Goal: Information Seeking & Learning: Learn about a topic

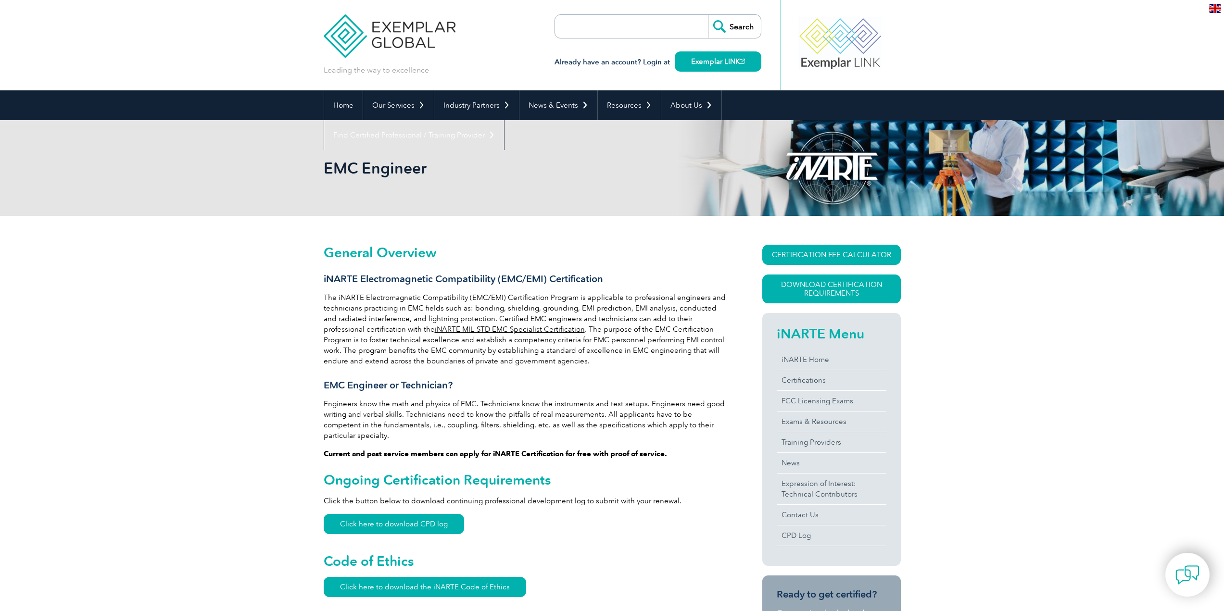
click at [474, 325] on link "iNARTE MIL-STD EMC Specialist Certification" at bounding box center [510, 329] width 150 height 9
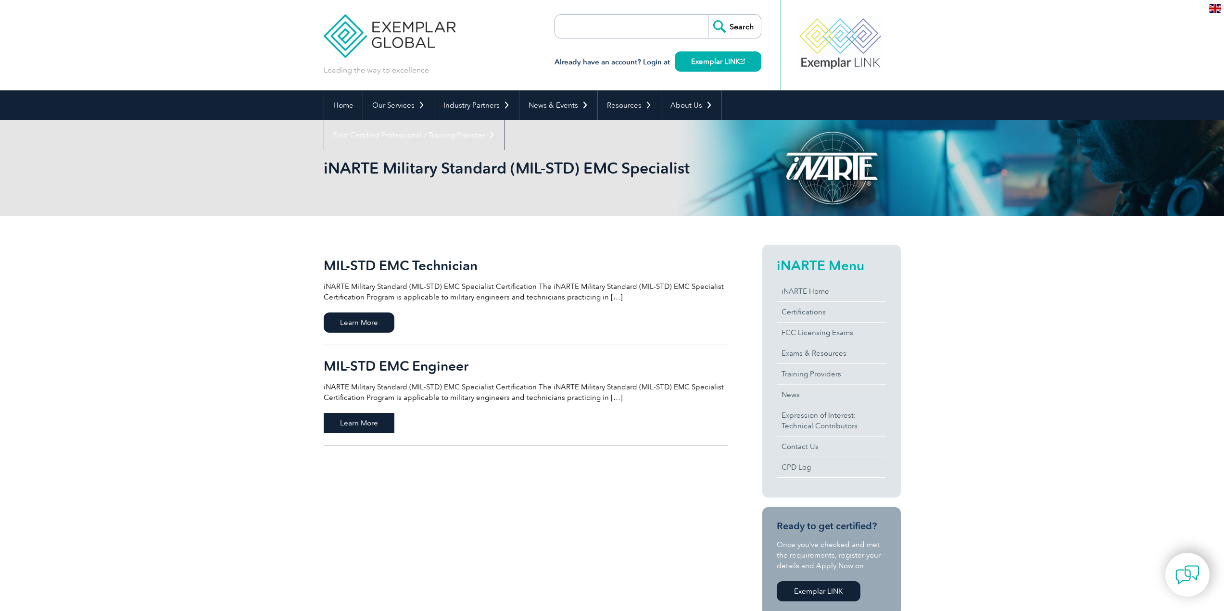
click at [368, 421] on span "Learn More" at bounding box center [359, 423] width 71 height 20
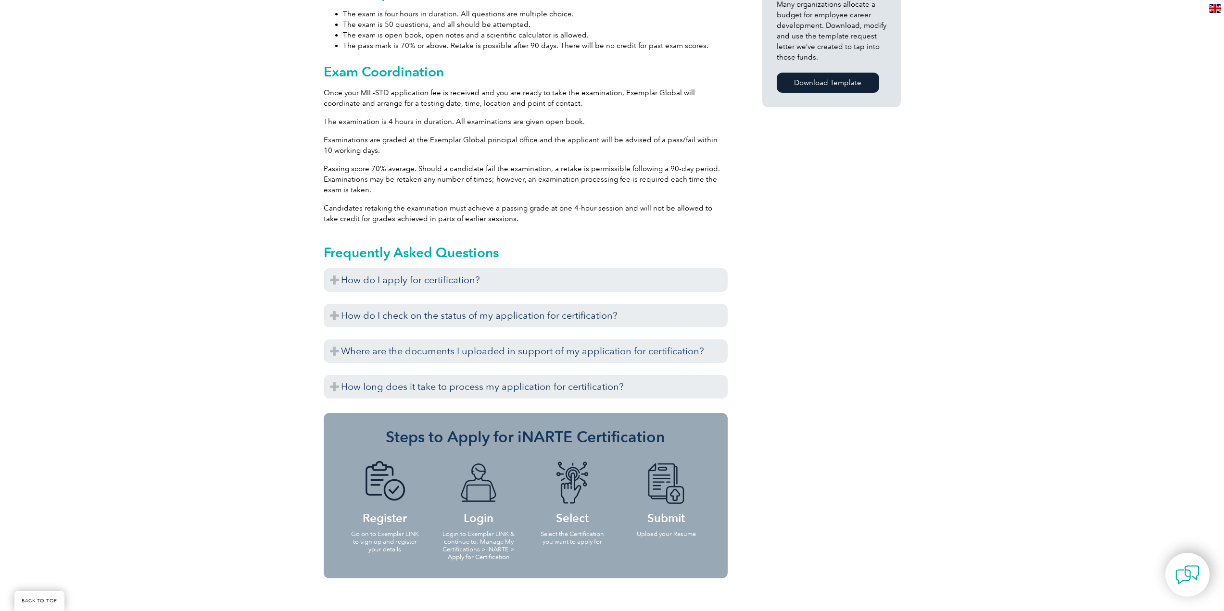
scroll to position [736, 0]
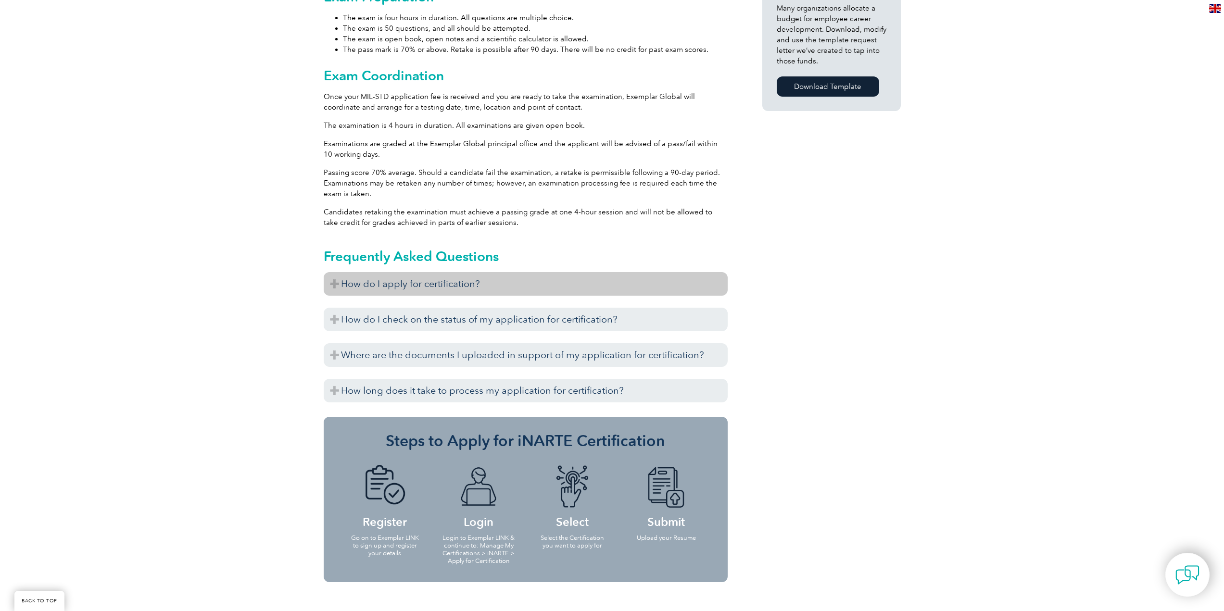
click at [337, 281] on h3 "How do I apply for certification?" at bounding box center [526, 284] width 404 height 24
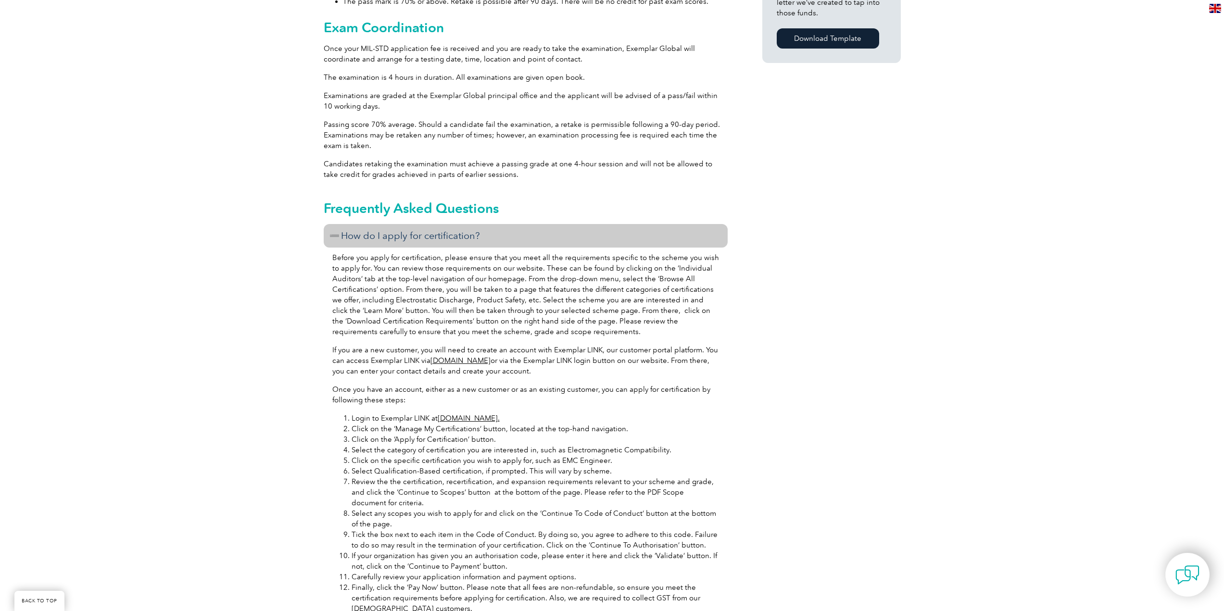
drag, startPoint x: 337, startPoint y: 281, endPoint x: 262, endPoint y: 295, distance: 76.3
click at [262, 295] on div "General Overview iNARTE Military Standard (MIL-STD) EMC Specialist Certificatio…" at bounding box center [612, 206] width 1224 height 1548
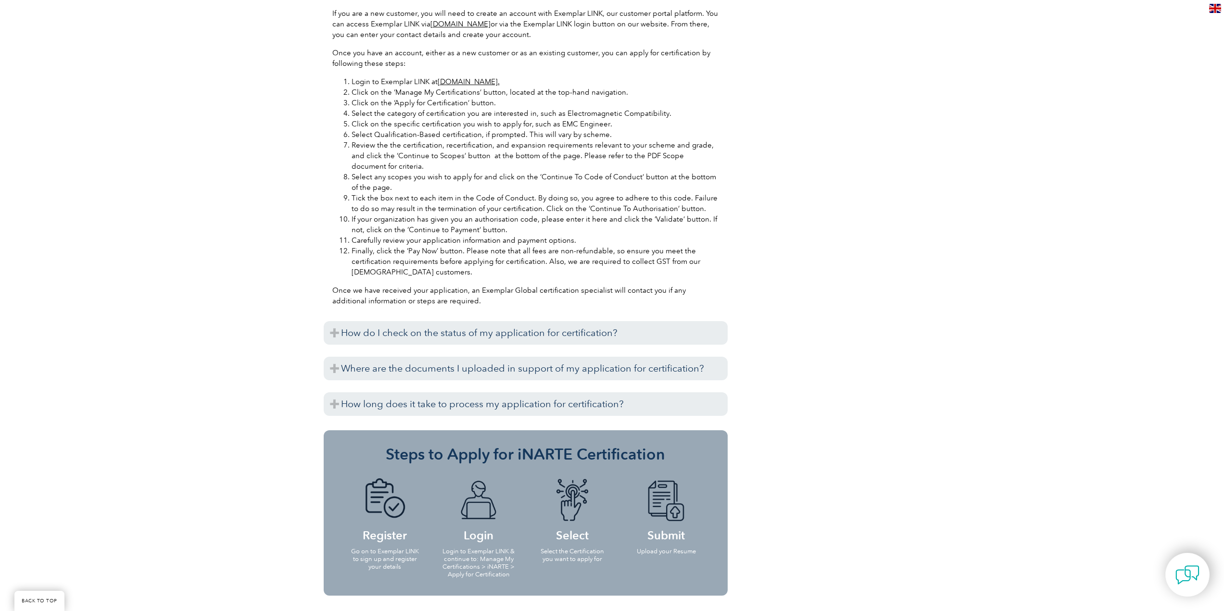
scroll to position [1168, 0]
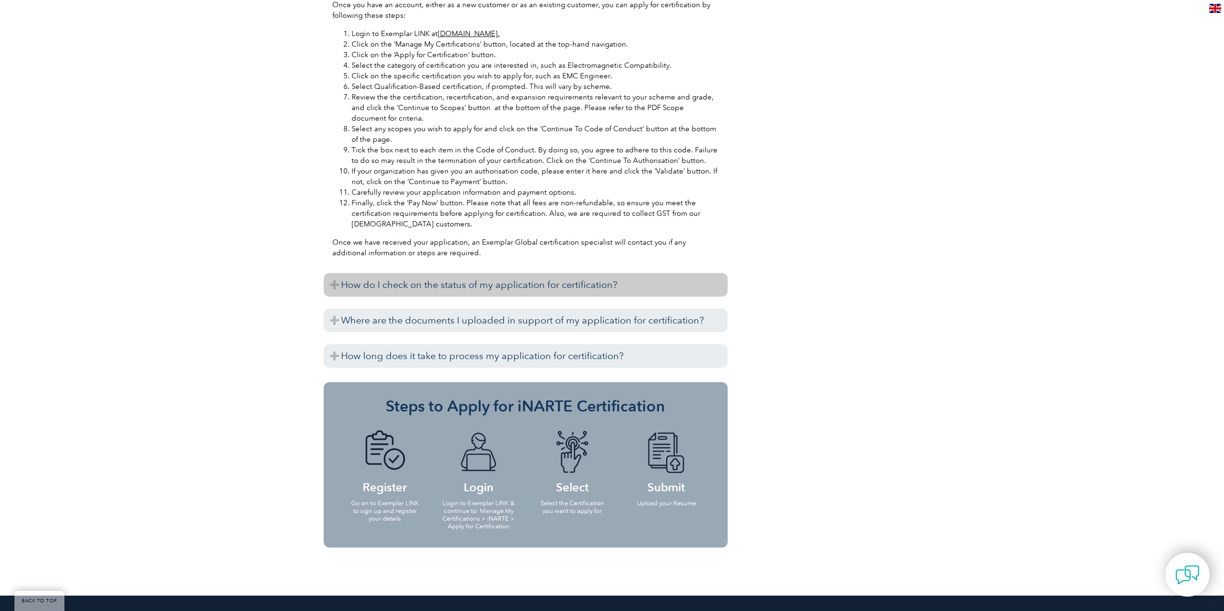
click at [329, 284] on h3 "How do I check on the status of my application for certification?" at bounding box center [526, 285] width 404 height 24
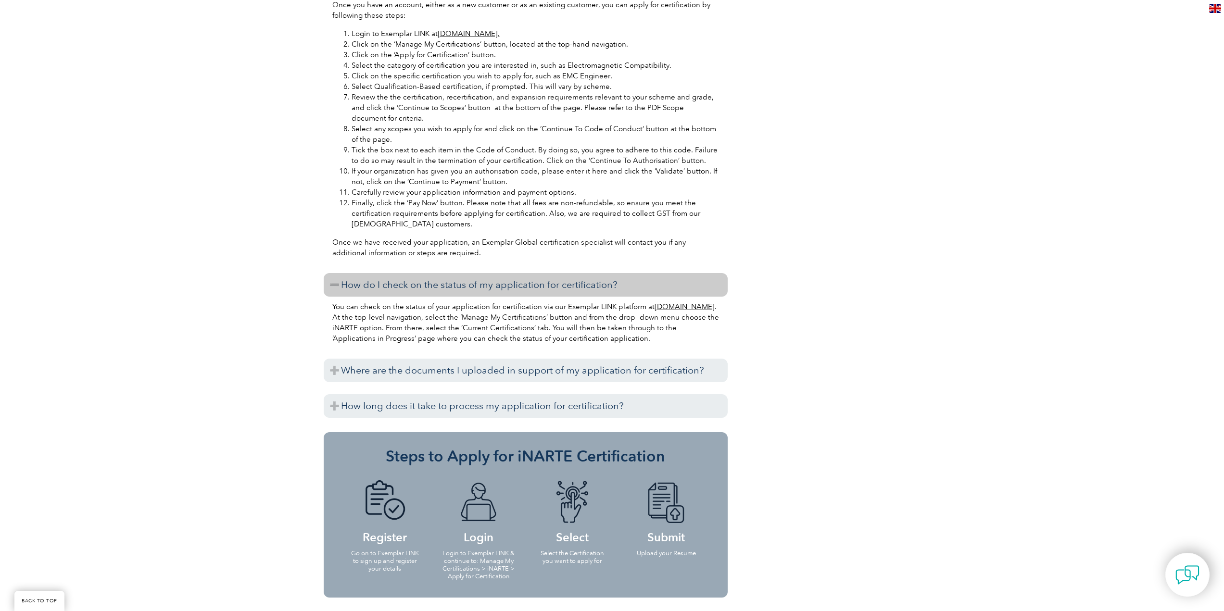
click at [329, 284] on h3 "How do I check on the status of my application for certification?" at bounding box center [526, 285] width 404 height 24
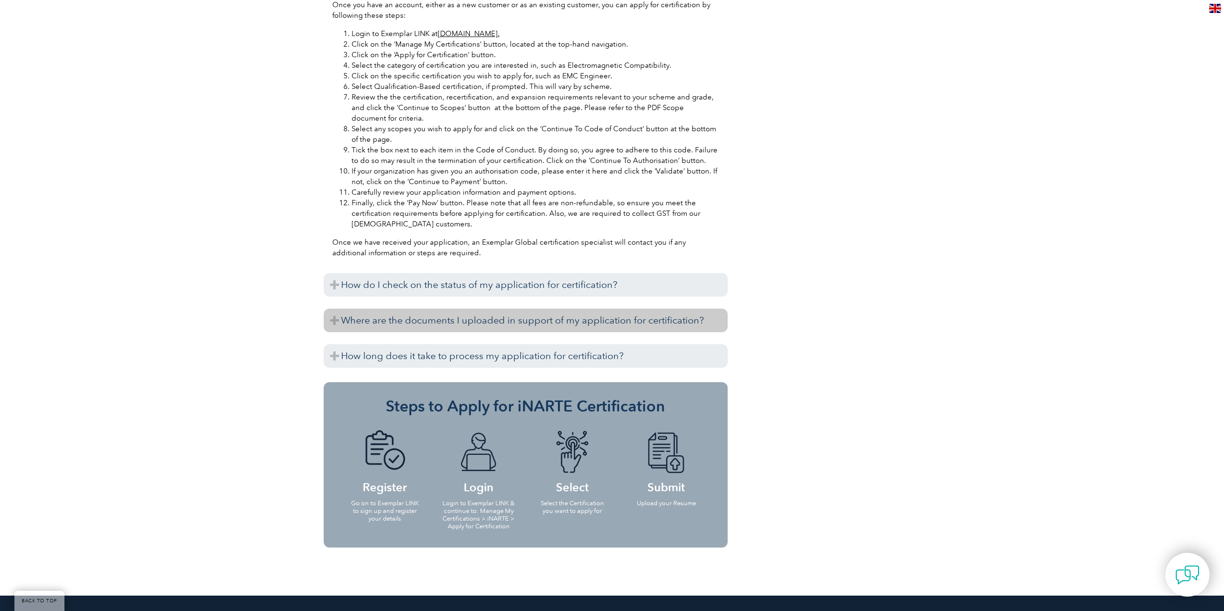
click at [331, 321] on h3 "Where are the documents I uploaded in support of my application for certificati…" at bounding box center [526, 321] width 404 height 24
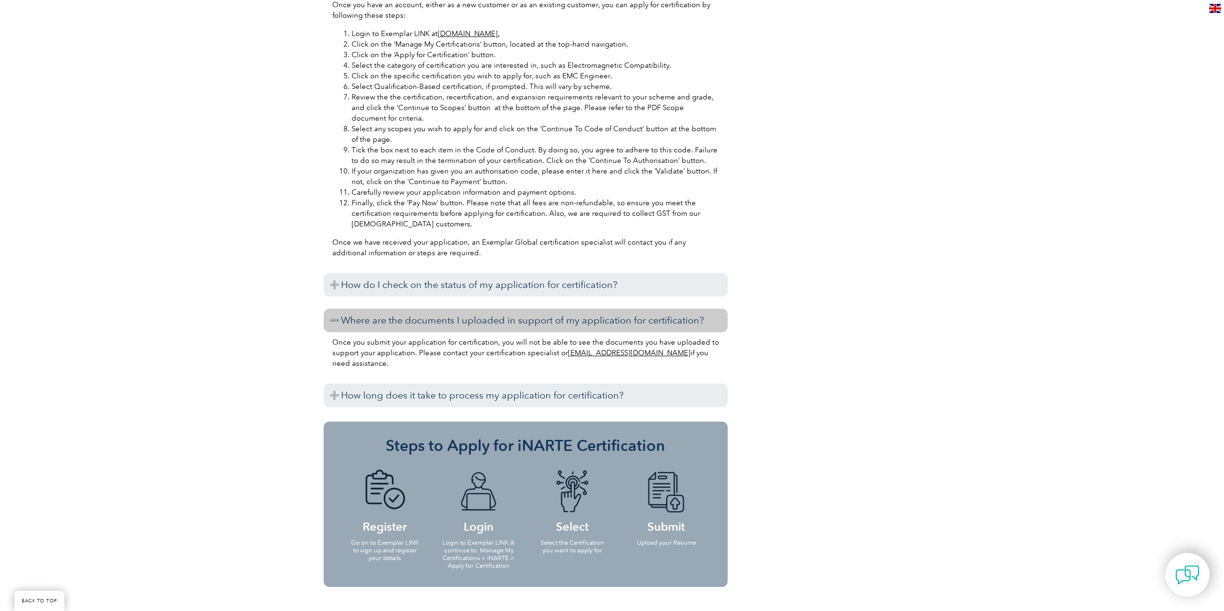
click at [331, 321] on h3 "Where are the documents I uploaded in support of my application for certificati…" at bounding box center [526, 321] width 404 height 24
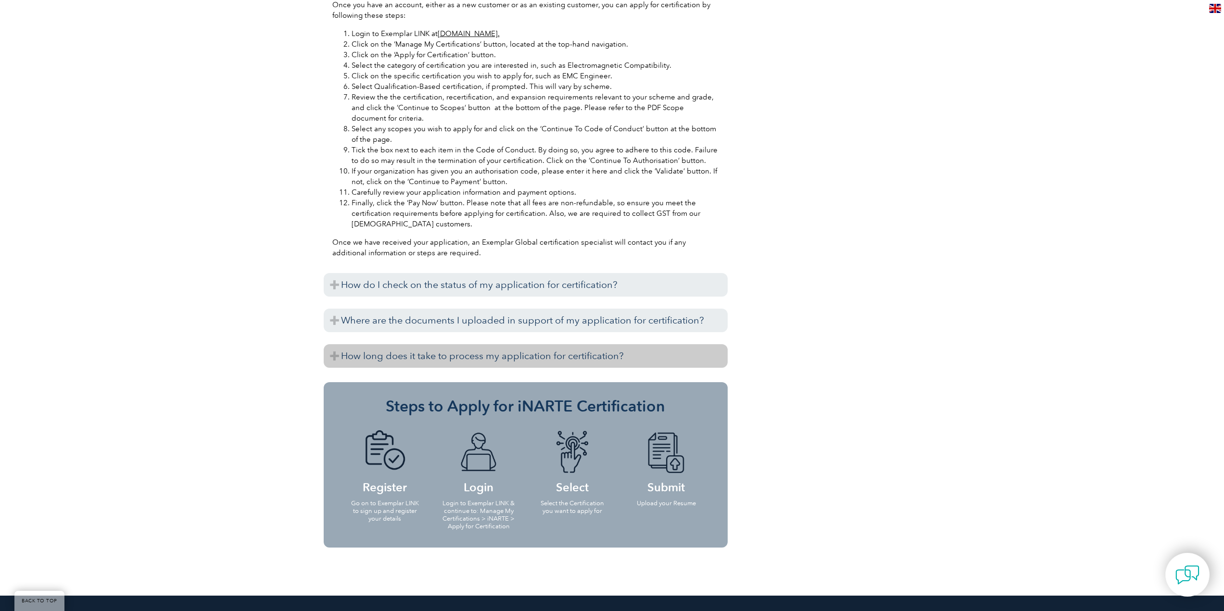
click at [333, 365] on h3 "How long does it take to process my application for certification?" at bounding box center [526, 356] width 404 height 24
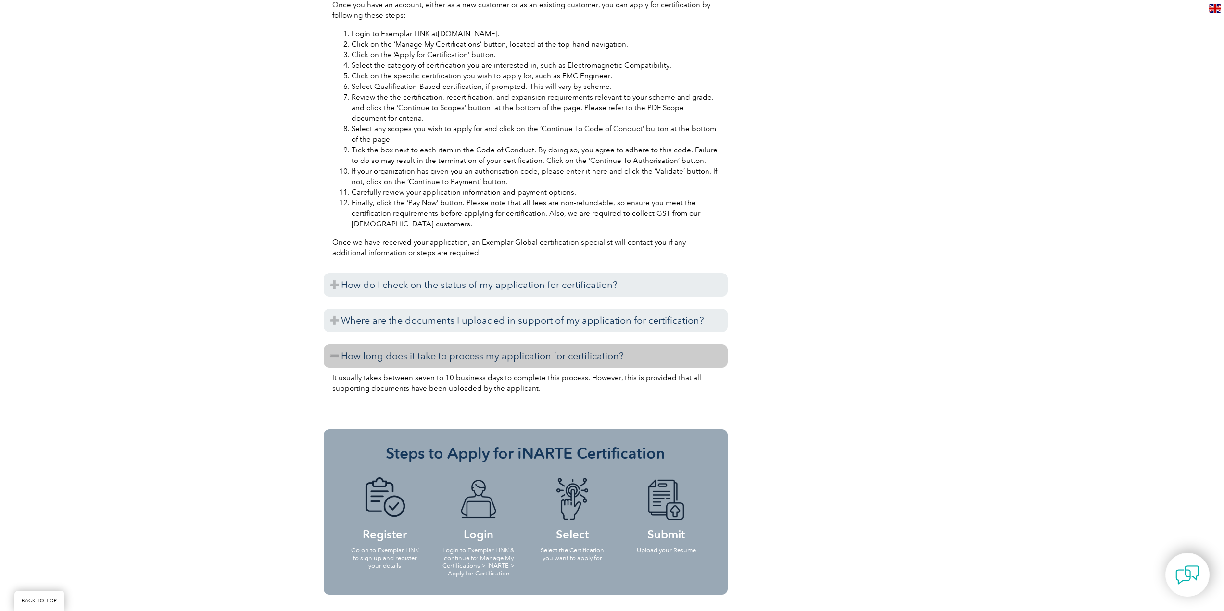
click at [333, 365] on h3 "How long does it take to process my application for certification?" at bounding box center [526, 356] width 404 height 24
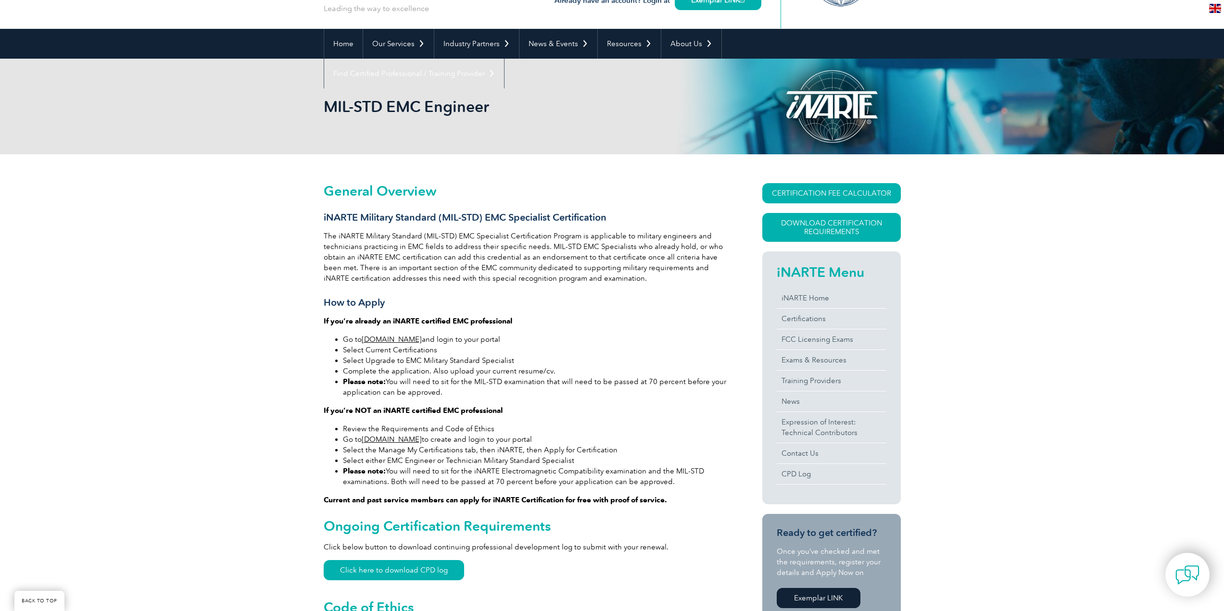
scroll to position [0, 0]
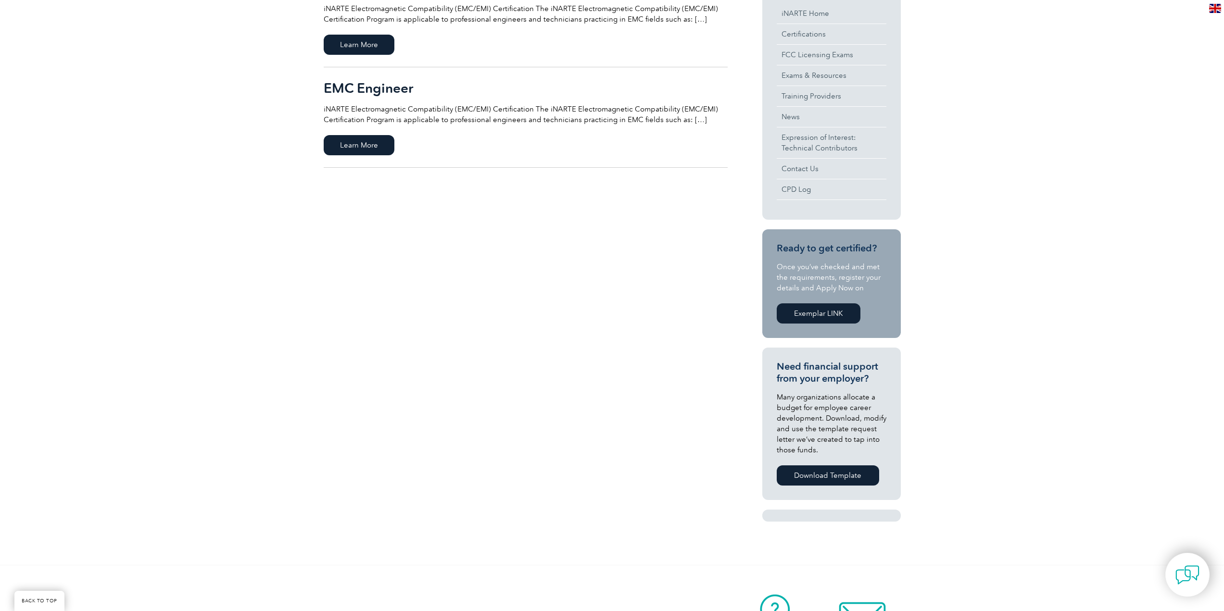
scroll to position [192, 0]
